Goal: Obtain resource: Download file/media

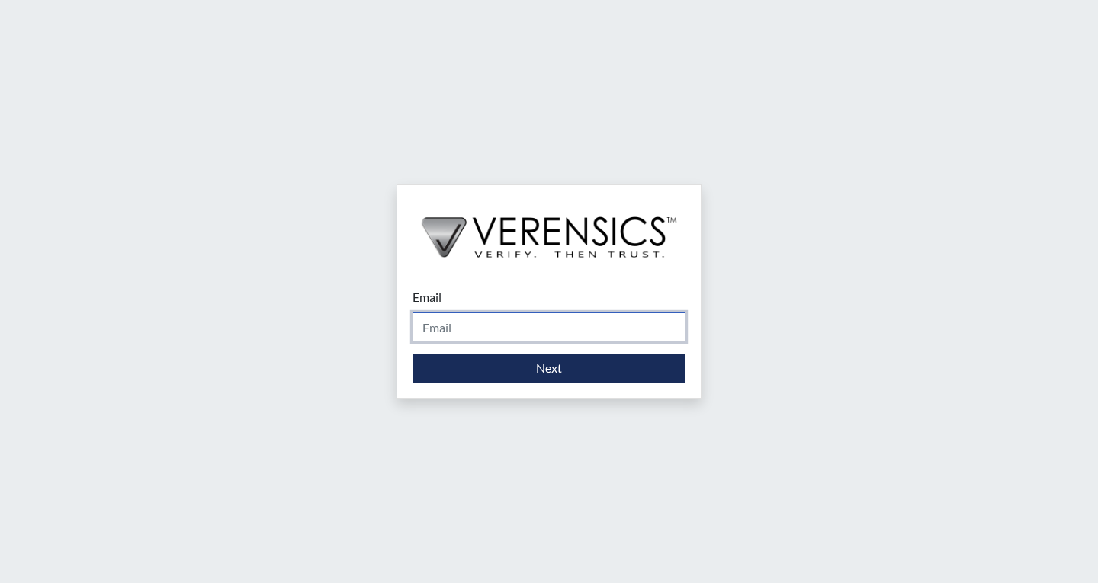
click at [622, 330] on input "Email" at bounding box center [549, 327] width 273 height 29
type input "[EMAIL_ADDRESS][PERSON_NAME][DOMAIN_NAME]"
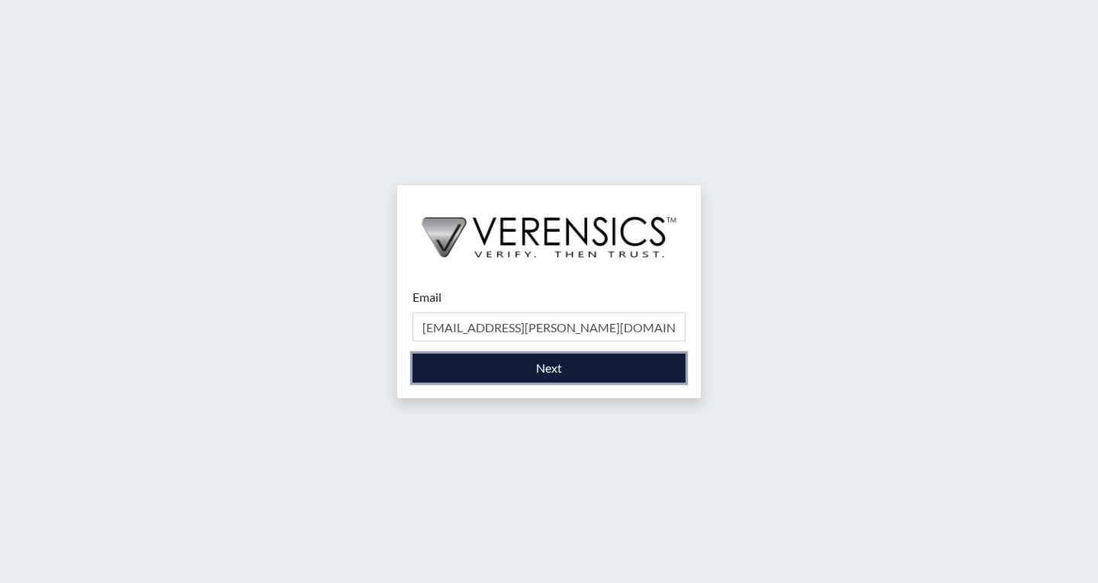
click at [573, 373] on button "Next" at bounding box center [549, 368] width 273 height 29
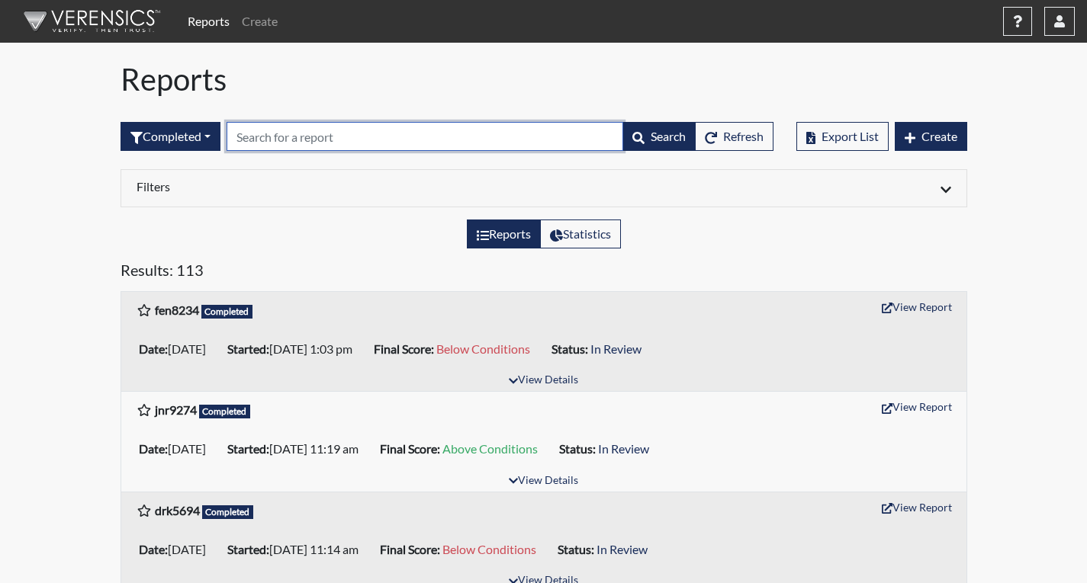
click at [406, 143] on input "text" at bounding box center [424, 136] width 397 height 29
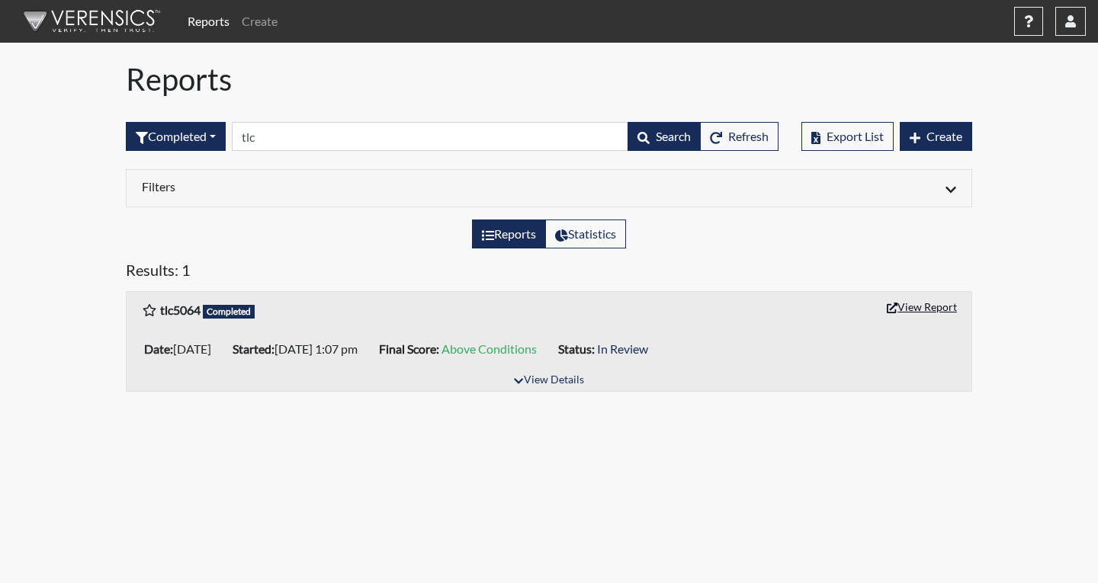
click at [898, 305] on button "View Report" at bounding box center [922, 307] width 84 height 24
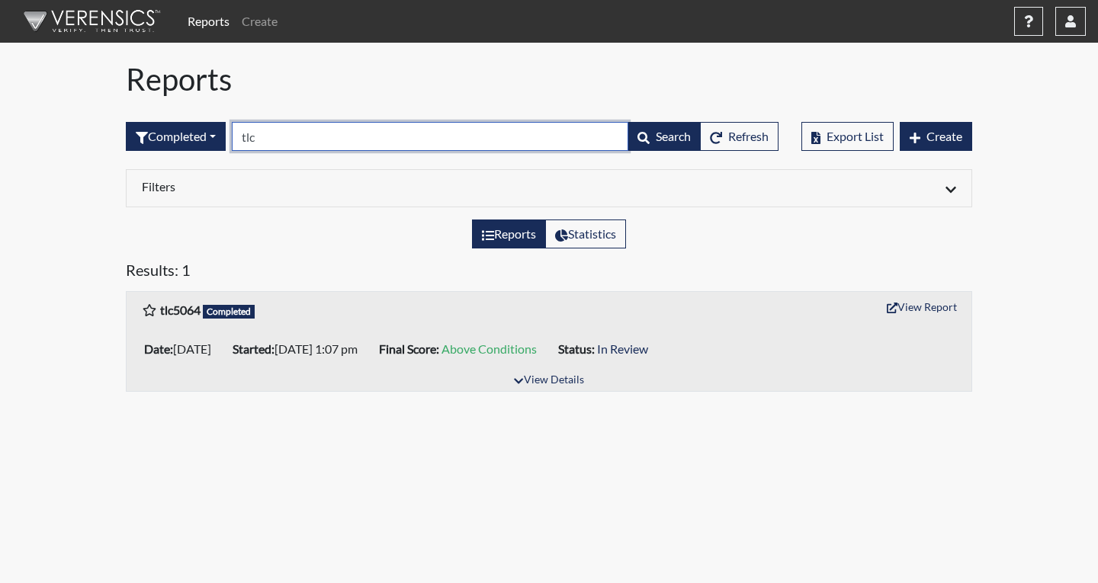
click at [531, 141] on input "tlc" at bounding box center [430, 136] width 397 height 29
type input "t"
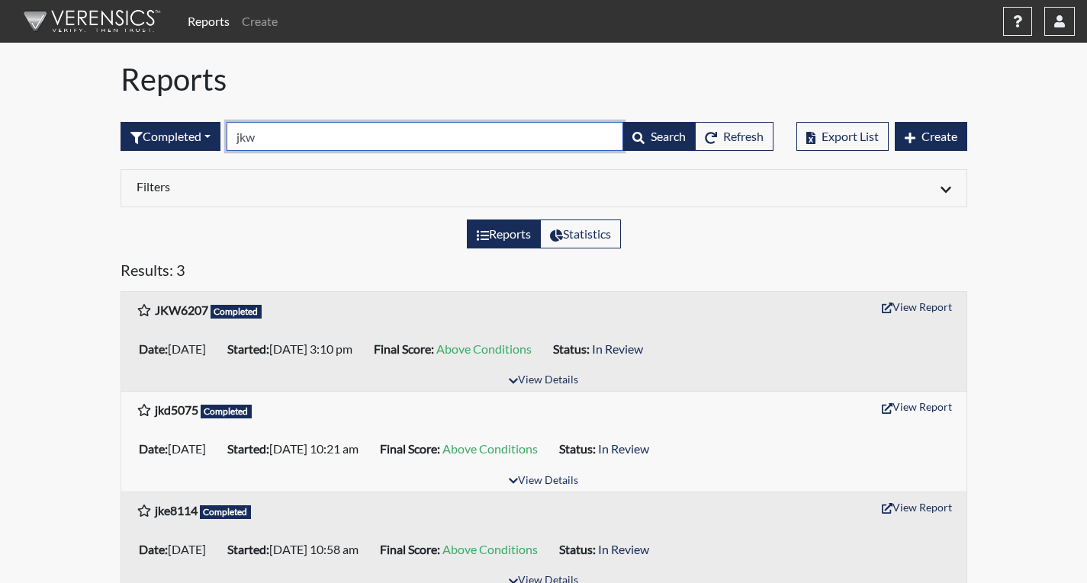
scroll to position [21, 0]
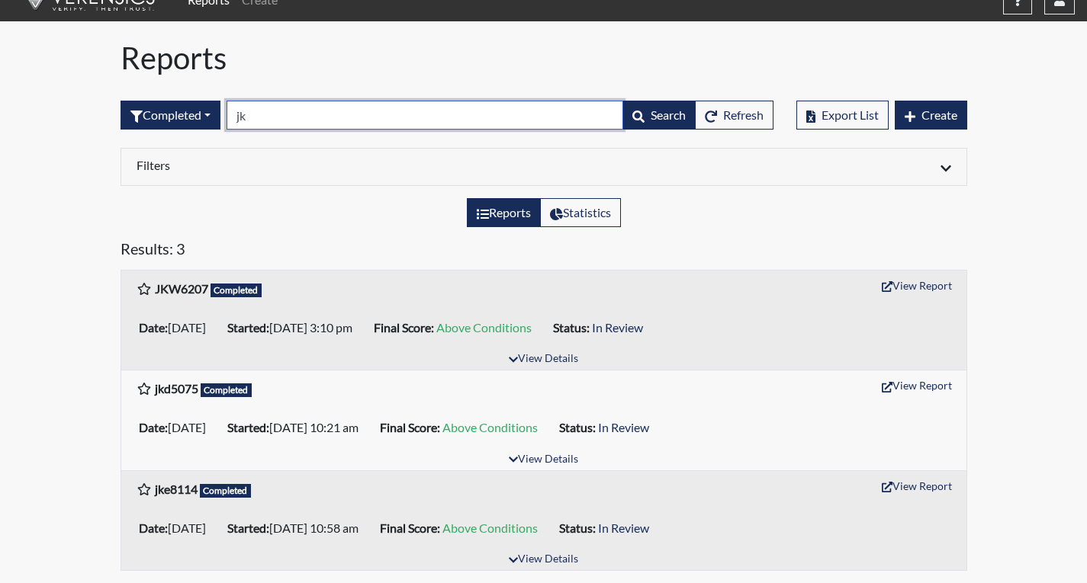
type input "j"
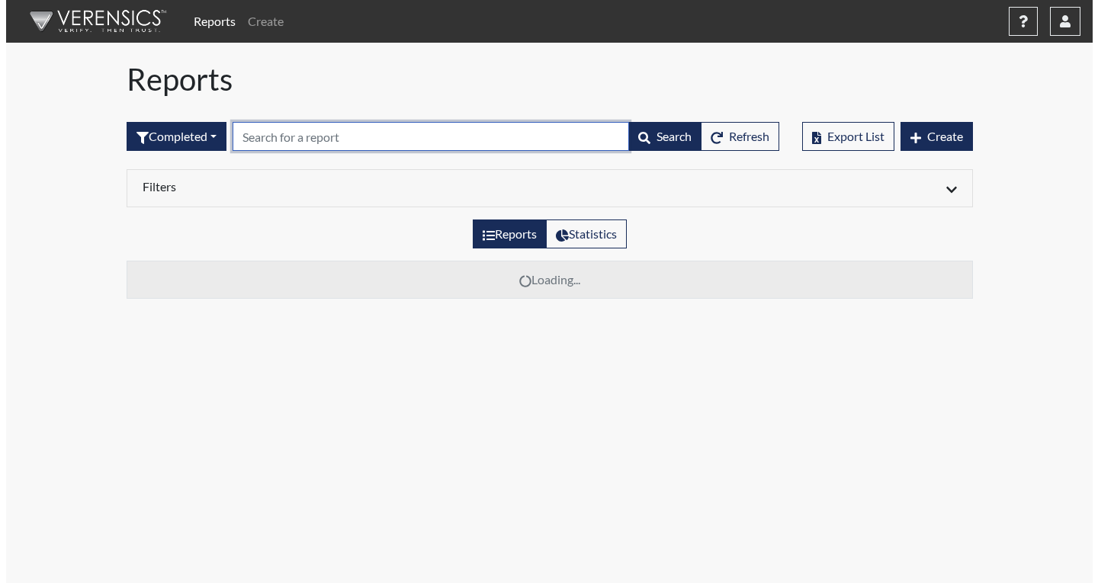
scroll to position [0, 0]
type input "7"
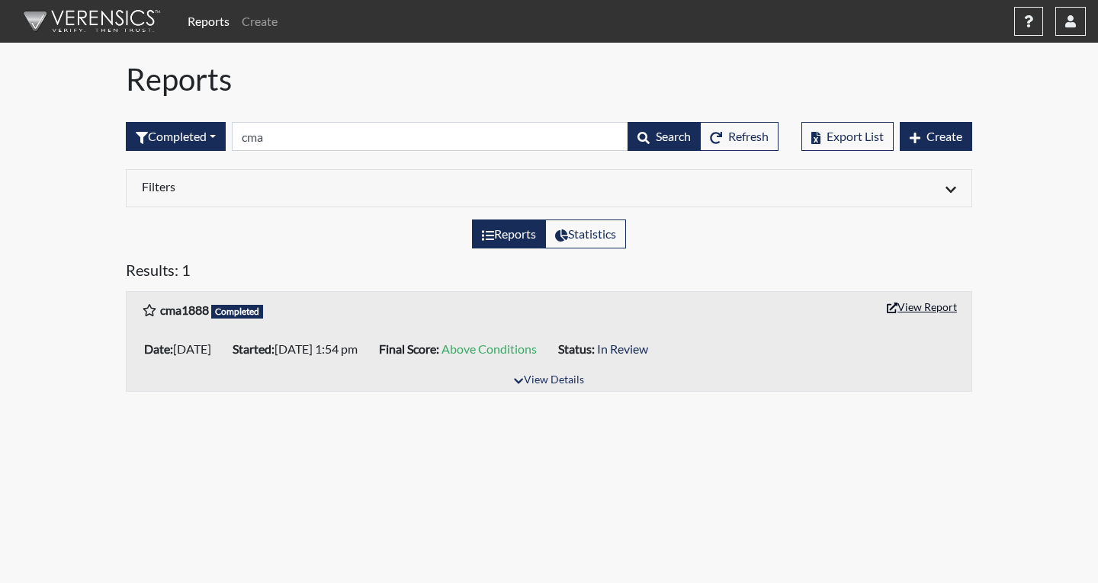
click at [949, 306] on button "View Report" at bounding box center [922, 307] width 84 height 24
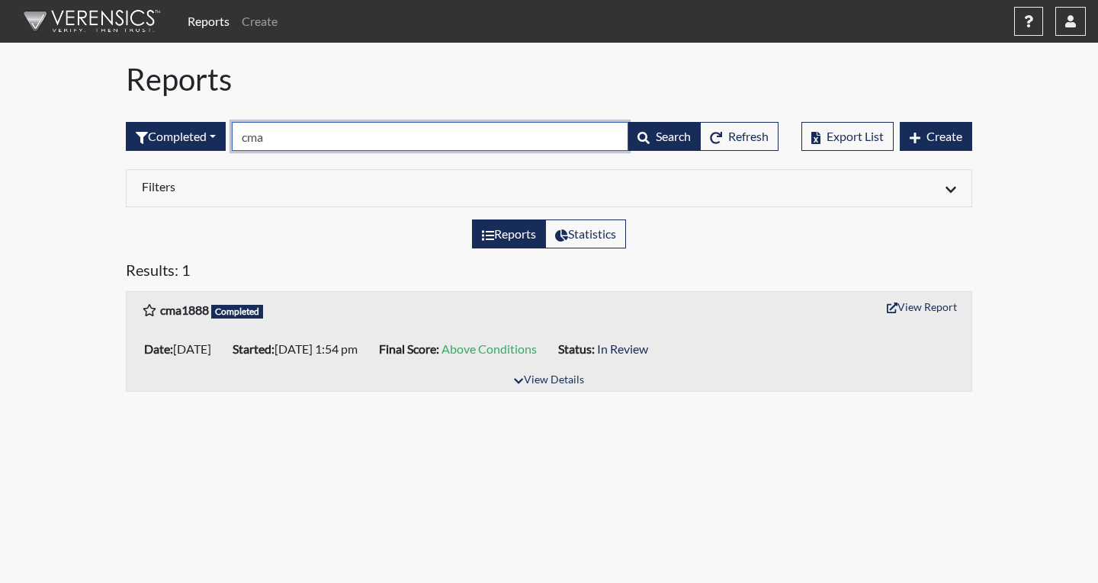
click at [365, 146] on input "cma" at bounding box center [430, 136] width 397 height 29
type input "tlc"
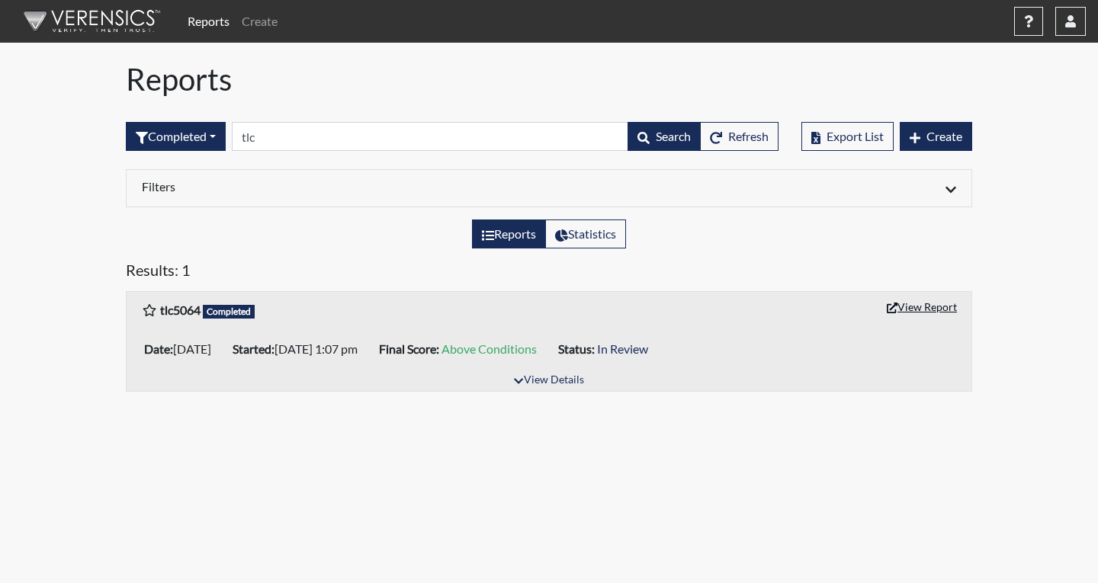
click at [946, 302] on button "View Report" at bounding box center [922, 307] width 84 height 24
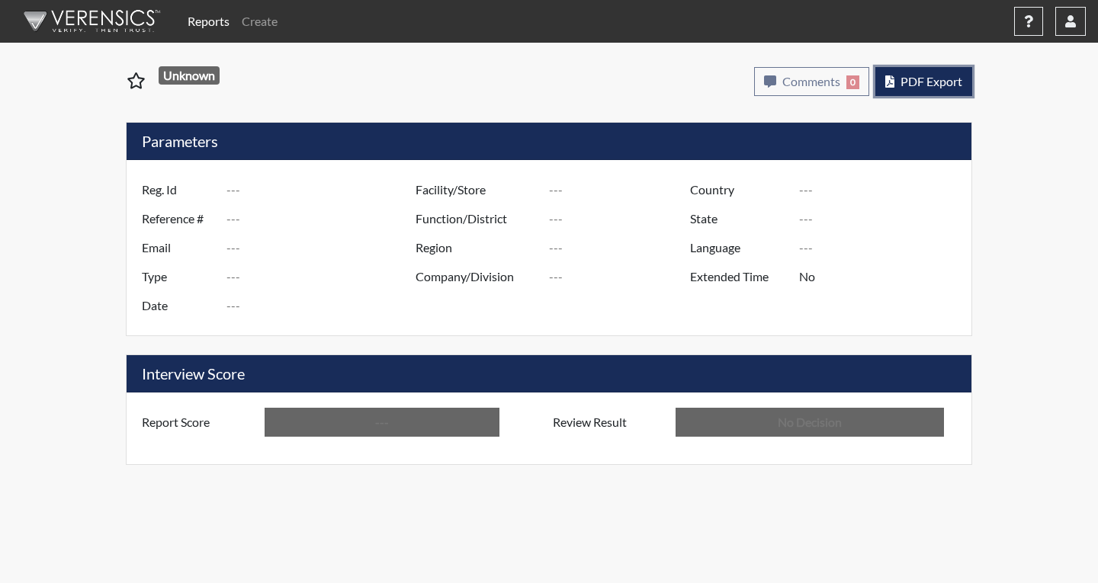
click at [928, 73] on button "PDF Export" at bounding box center [923, 81] width 97 height 29
type input "tlc5064"
type input "50778"
type input "---"
type input "Corrections Pre-Employment"
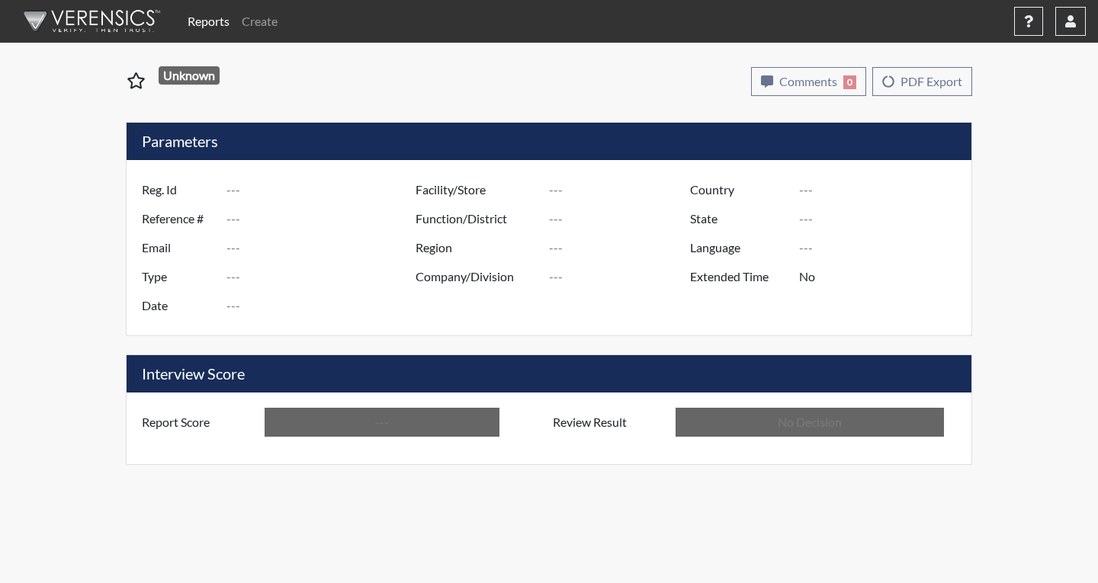
type input "Aug 14, 2025"
type input "Coastal SP"
type input "[GEOGRAPHIC_DATA]"
type input "[US_STATE]"
type input "English"
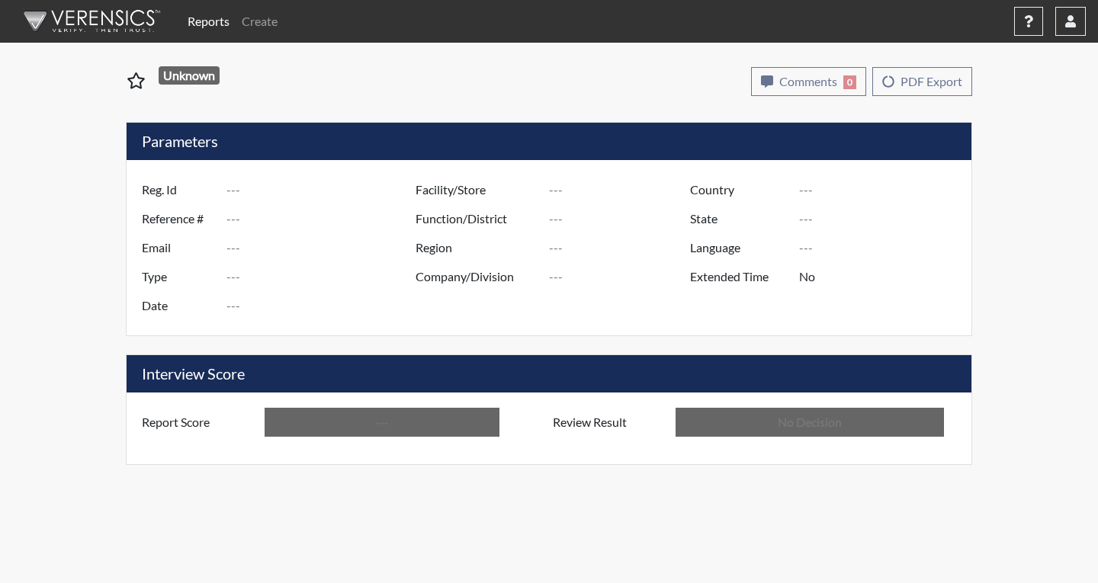
type input "Above Conditions"
type input "In Review"
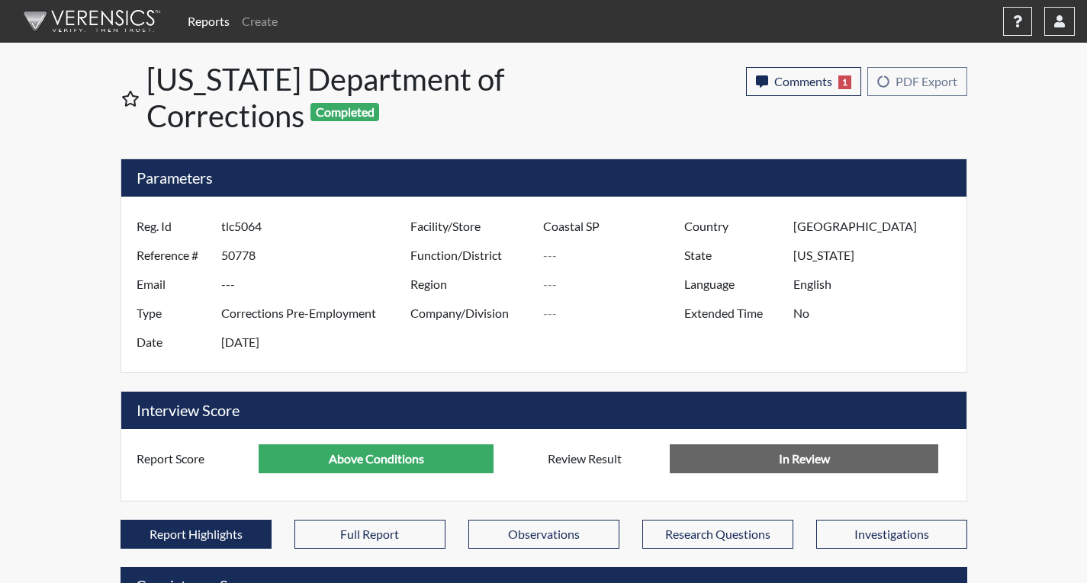
scroll to position [253, 634]
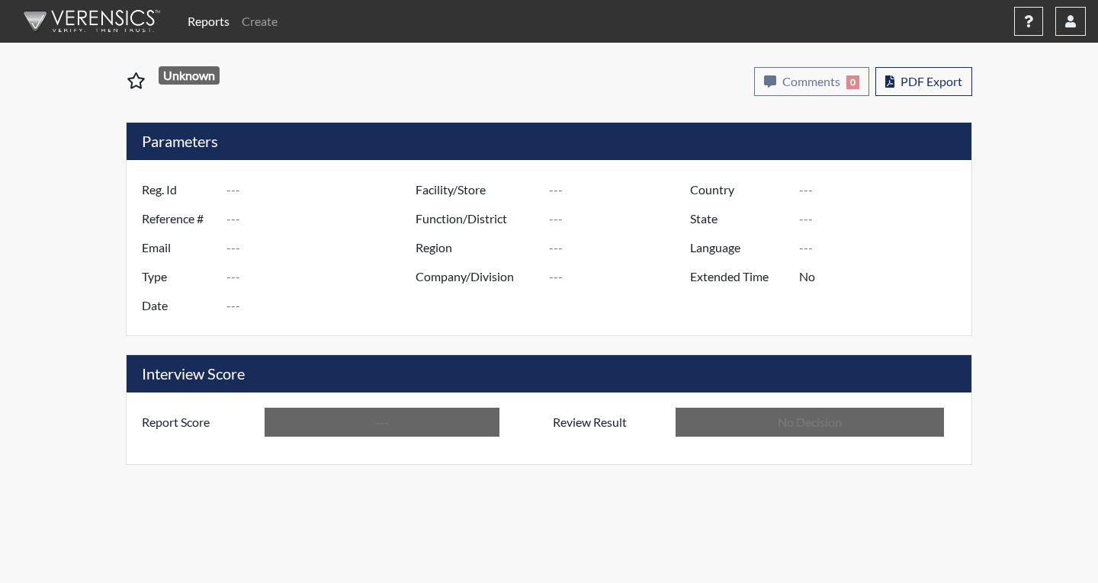
type input "cma1888"
type input "50783"
type input "---"
type input "Corrections Pre-Employment"
type input "Aug 14, 2025"
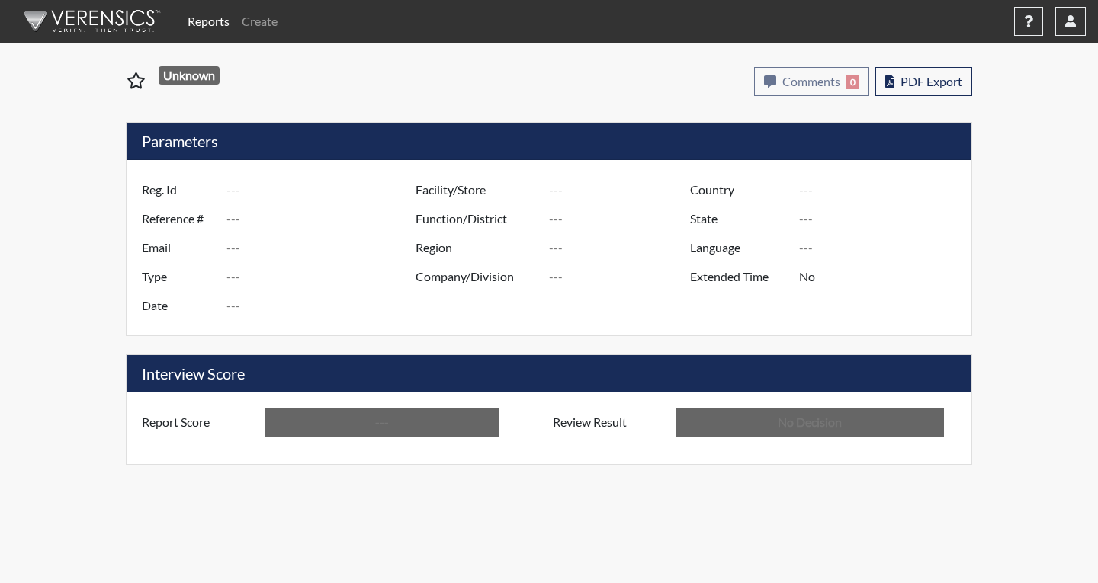
type input "Coastal SP"
type input "[GEOGRAPHIC_DATA]"
type input "[US_STATE]"
type input "English"
type input "Above Conditions"
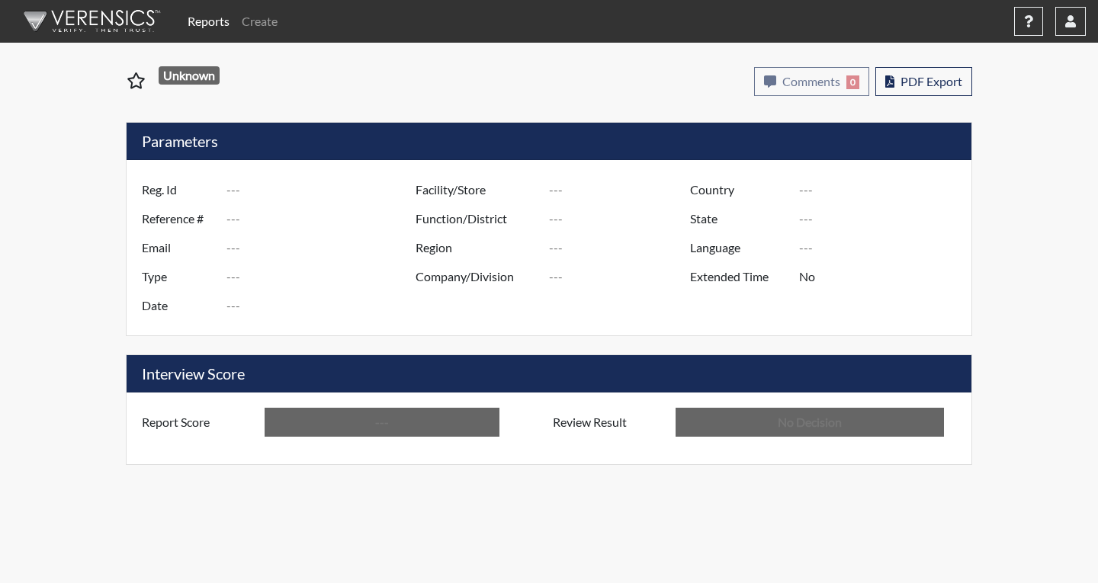
type input "In Review"
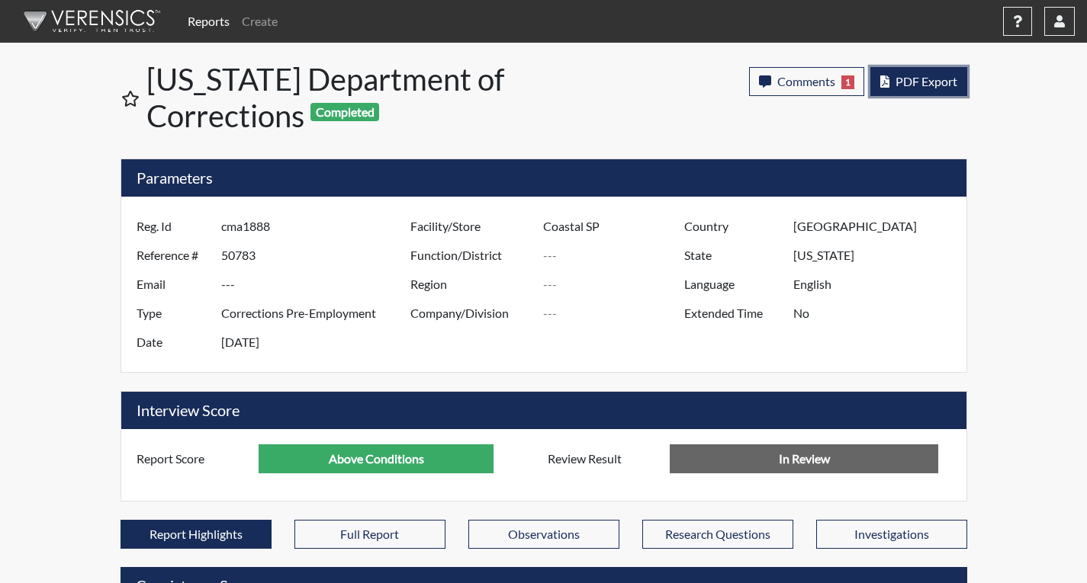
click at [946, 84] on span "PDF Export" at bounding box center [926, 81] width 62 height 14
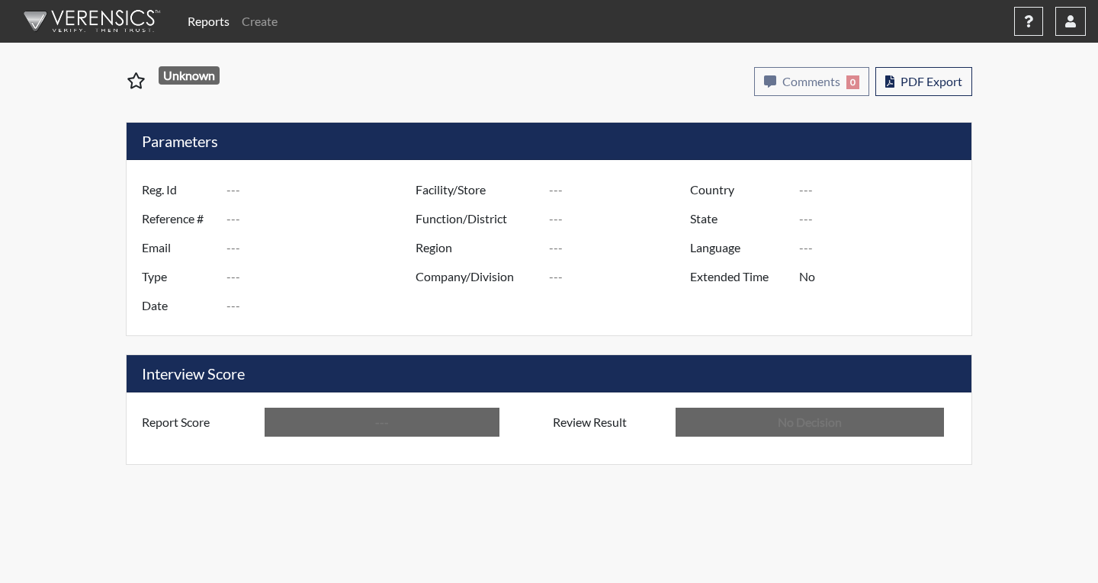
type input "tlc5064"
type input "50778"
type input "---"
type input "Corrections Pre-Employment"
type input "Aug 14, 2025"
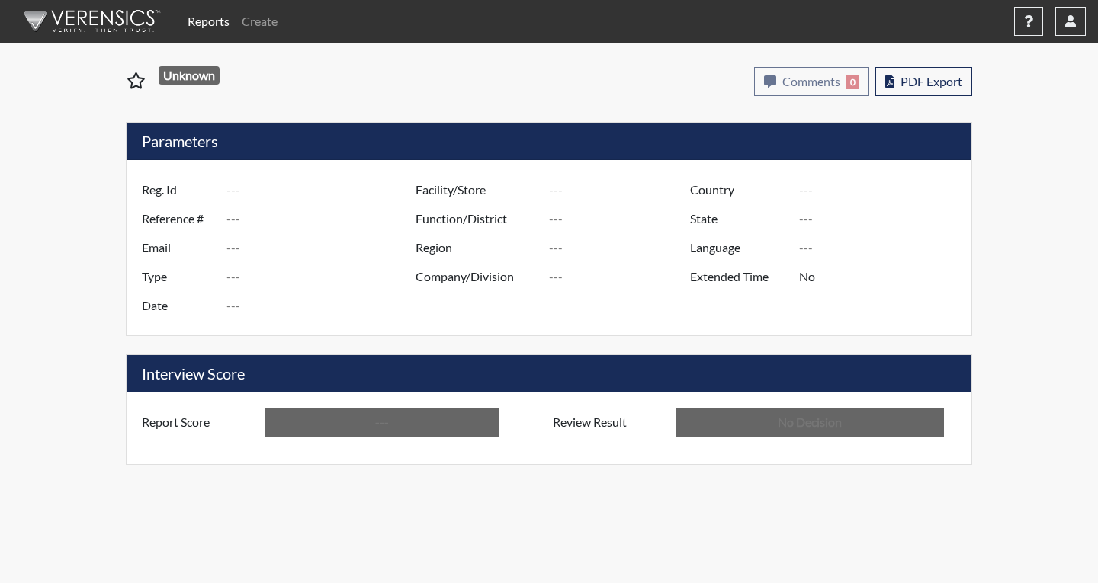
type input "Coastal SP"
type input "[GEOGRAPHIC_DATA]"
type input "[US_STATE]"
type input "English"
type input "Above Conditions"
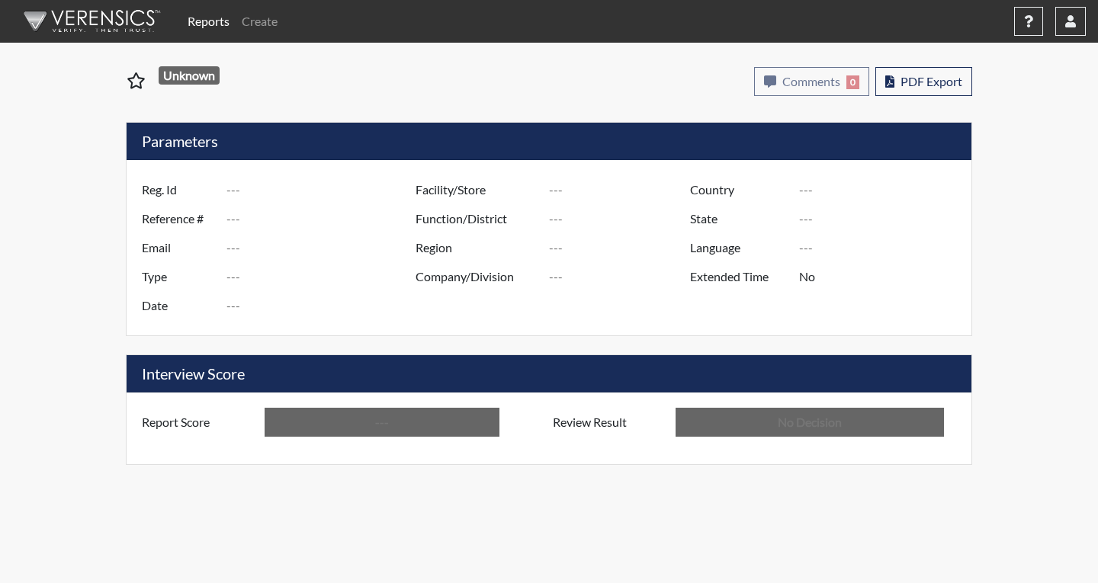
type input "In Review"
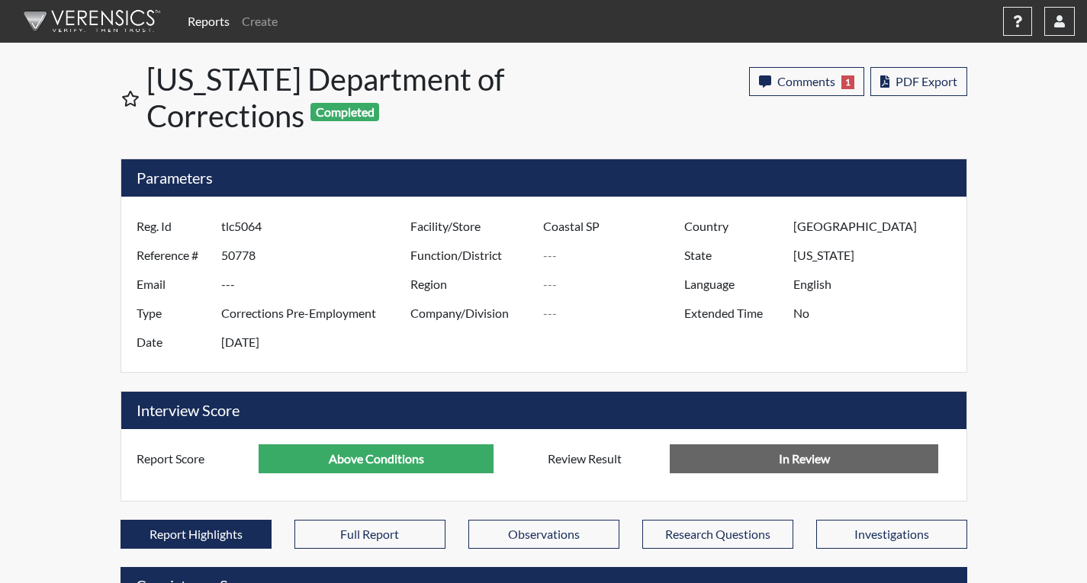
scroll to position [253, 634]
click at [896, 66] on div "Comments 1 report Comments × Add Comment: Save Comment Questions have been revi…" at bounding box center [768, 100] width 422 height 79
click at [893, 75] on button "PDF Export" at bounding box center [918, 81] width 97 height 29
